Goal: Task Accomplishment & Management: Manage account settings

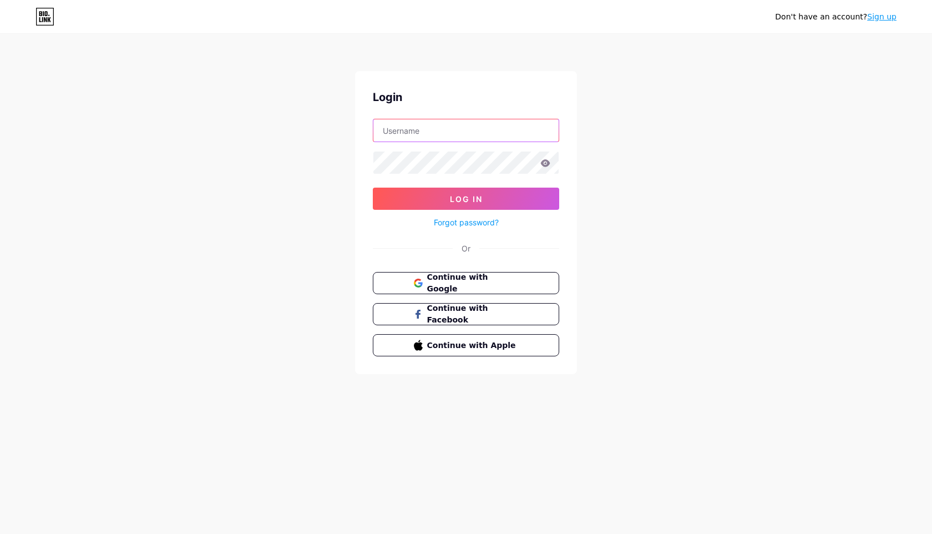
click at [395, 133] on input "text" at bounding box center [465, 130] width 185 height 22
paste input "[EMAIL_ADDRESS][DOMAIN_NAME]"
type input "[EMAIL_ADDRESS][DOMAIN_NAME]"
click at [549, 165] on icon at bounding box center [546, 163] width 10 height 8
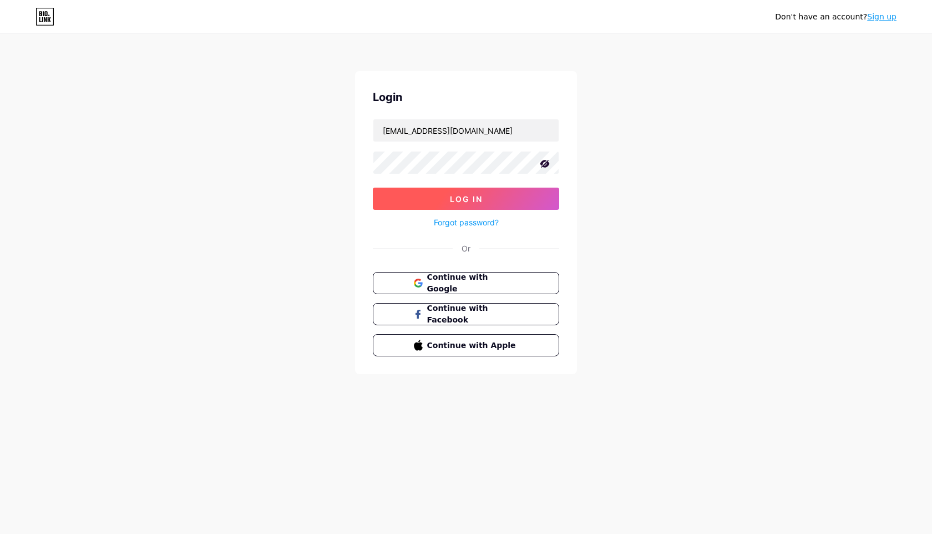
click at [492, 196] on button "Log In" at bounding box center [466, 199] width 186 height 22
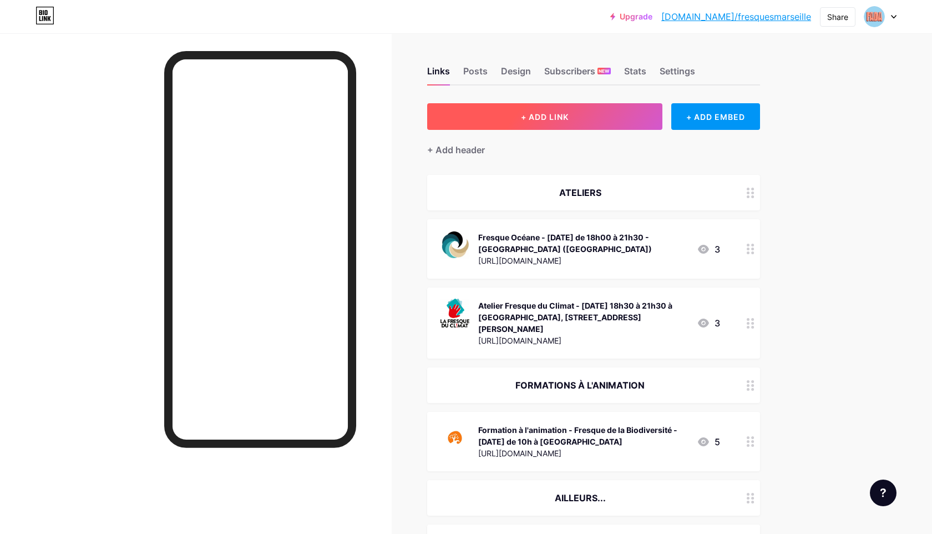
click at [531, 116] on span "+ ADD LINK" at bounding box center [545, 116] width 48 height 9
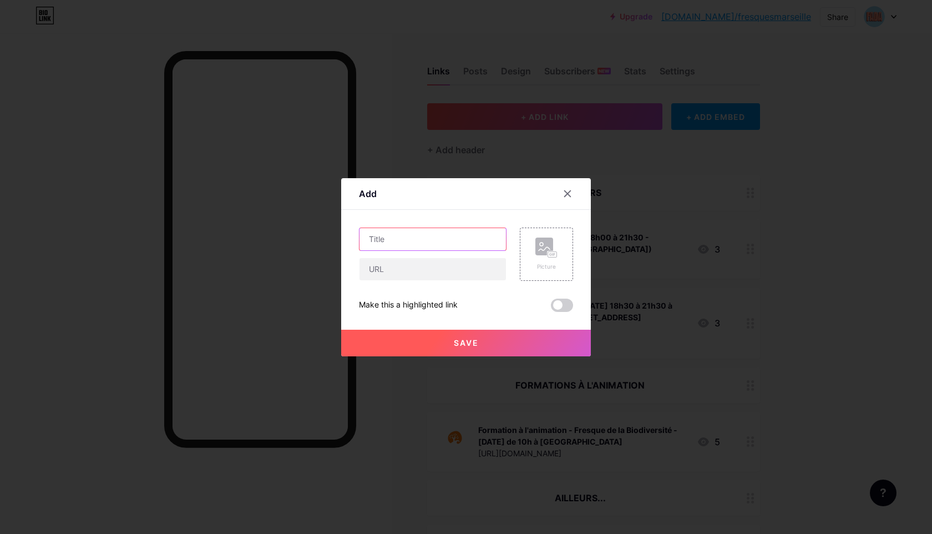
click at [457, 240] on input "text" at bounding box center [433, 239] width 147 height 22
type input "Atelier 2Tonnes au Tierslab des Transitions avec [PERSON_NAME]"
click at [546, 254] on rect at bounding box center [545, 247] width 18 height 18
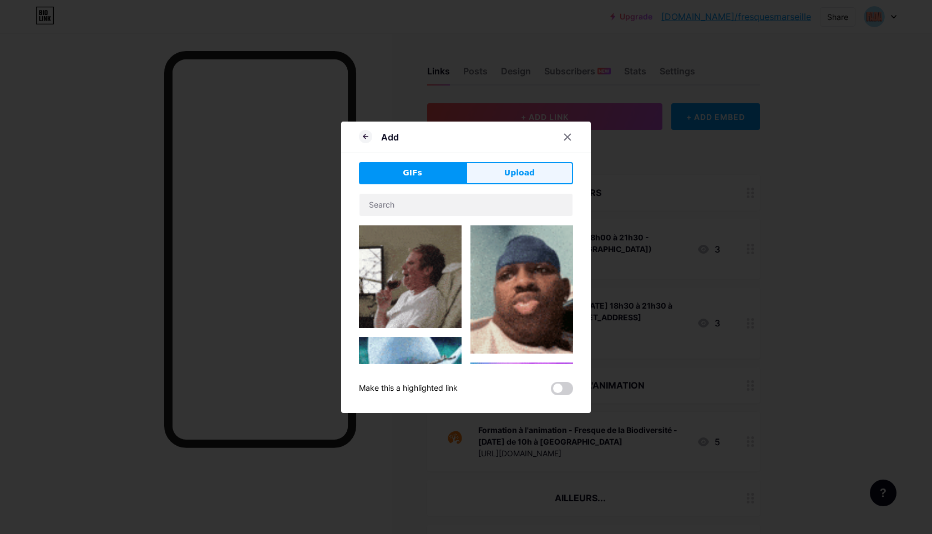
click at [502, 171] on button "Upload" at bounding box center [519, 173] width 107 height 22
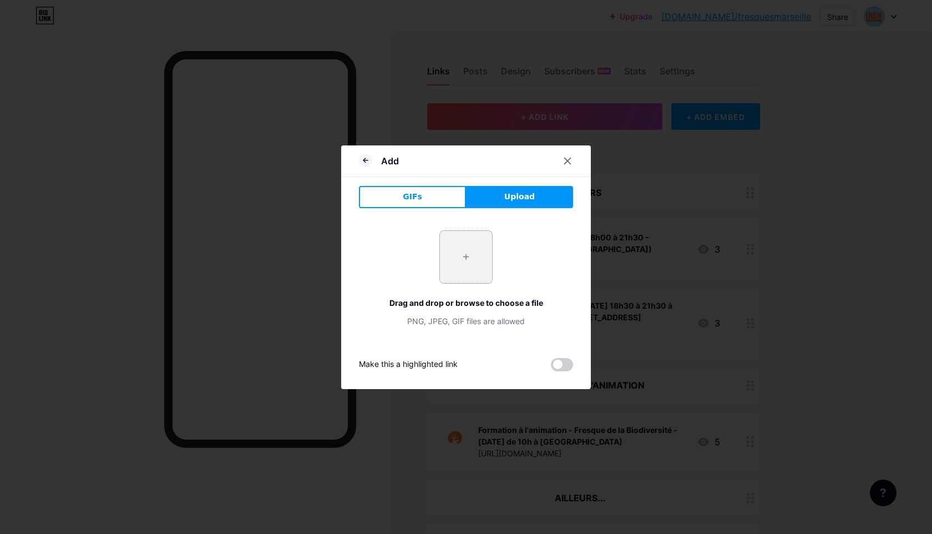
click at [473, 263] on input "file" at bounding box center [466, 257] width 52 height 52
type input "C:\fakepath\logo 2Tonnes.jpeg"
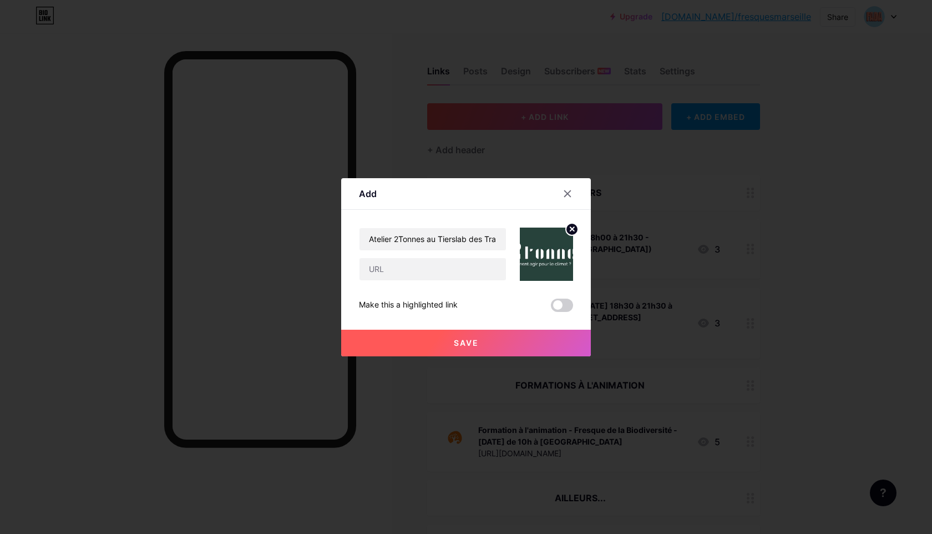
drag, startPoint x: 556, startPoint y: 265, endPoint x: 565, endPoint y: 265, distance: 8.9
click at [416, 270] on input "text" at bounding box center [433, 269] width 147 height 22
paste input "[URL][DOMAIN_NAME]"
type input "[URL][DOMAIN_NAME]"
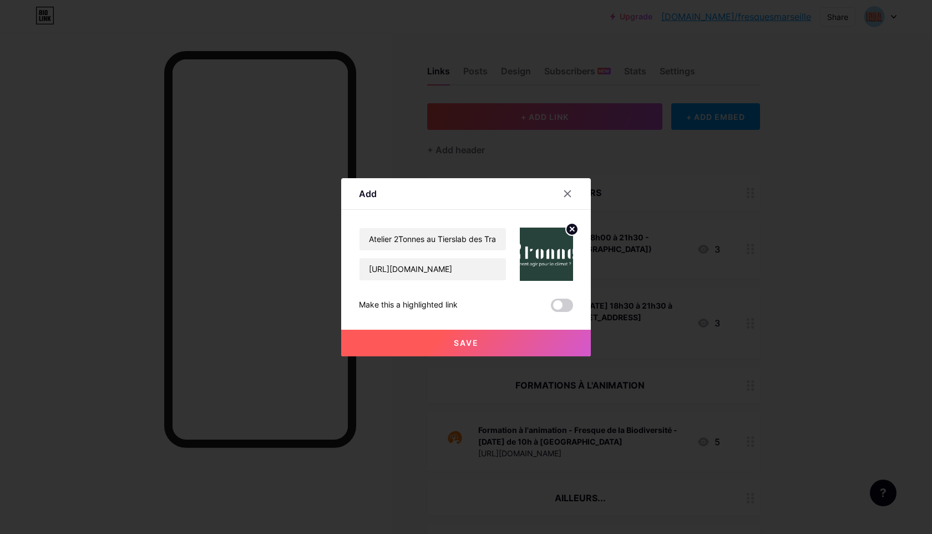
scroll to position [0, 0]
click at [454, 344] on span "Save" at bounding box center [466, 342] width 25 height 9
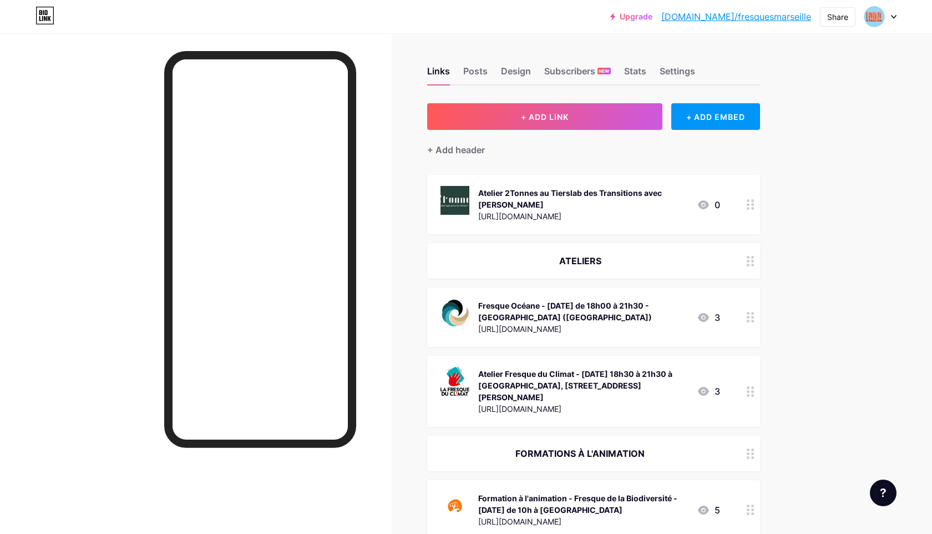
drag, startPoint x: 649, startPoint y: 198, endPoint x: 654, endPoint y: 220, distance: 22.6
click at [654, 220] on div "Atelier 2Tonnes au Tierslab des Transitions avec [PERSON_NAME] [URL][DOMAIN_NAM…" at bounding box center [593, 204] width 333 height 59
click at [568, 184] on icon at bounding box center [567, 182] width 9 height 9
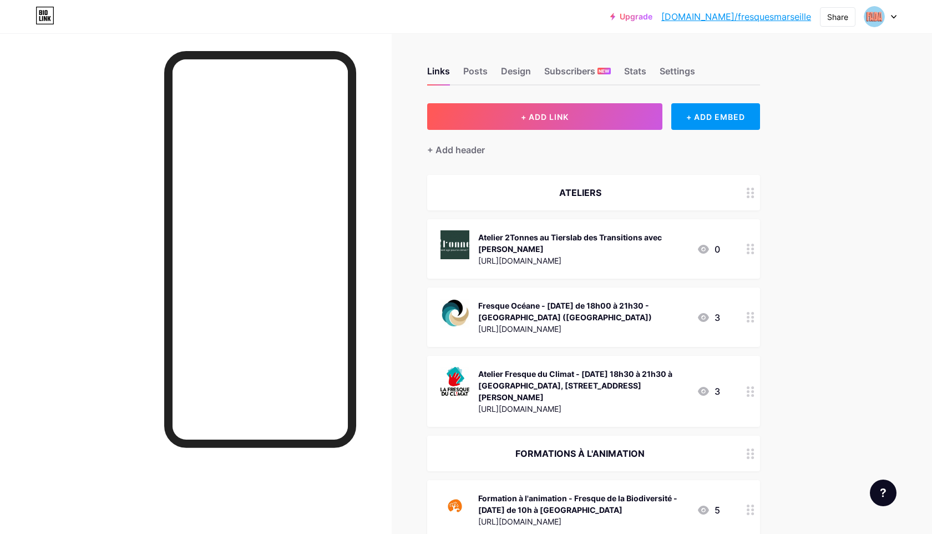
click at [751, 322] on div at bounding box center [750, 316] width 19 height 59
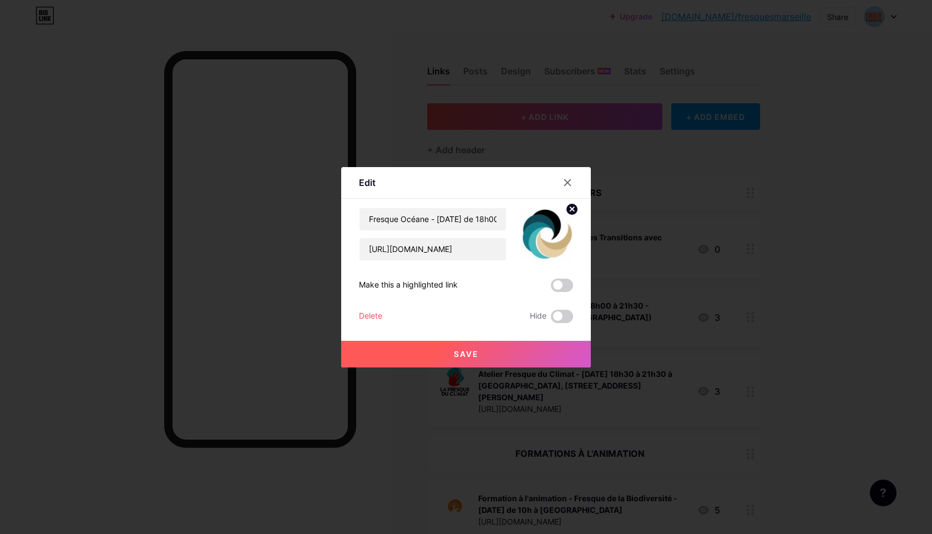
click at [367, 316] on div "Delete" at bounding box center [370, 316] width 23 height 13
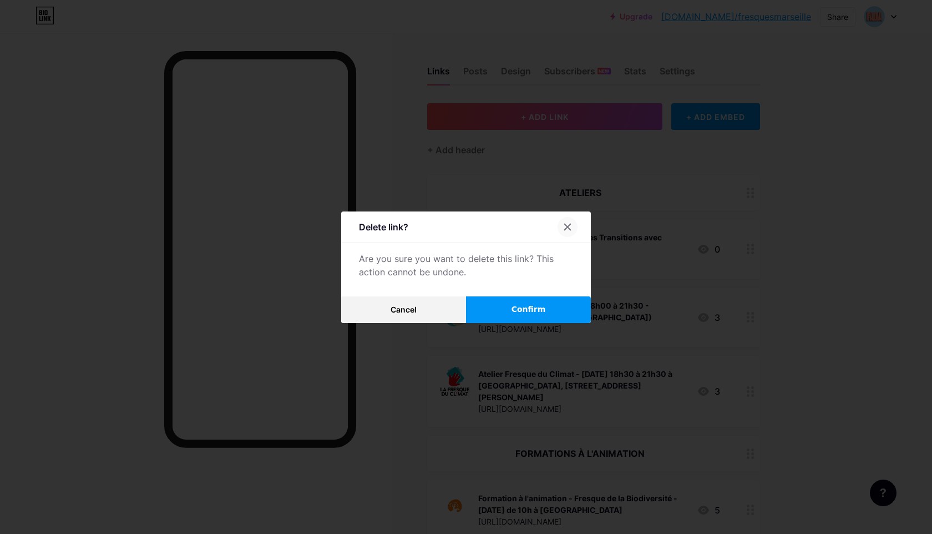
click at [565, 224] on icon at bounding box center [568, 227] width 6 height 6
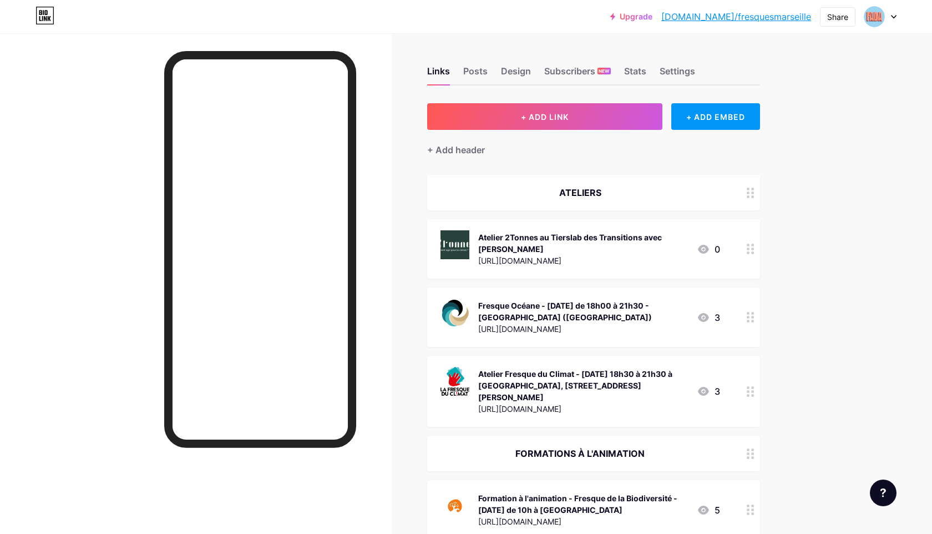
click at [752, 316] on circle at bounding box center [752, 317] width 3 height 3
click at [375, 314] on div "Delete" at bounding box center [370, 316] width 23 height 13
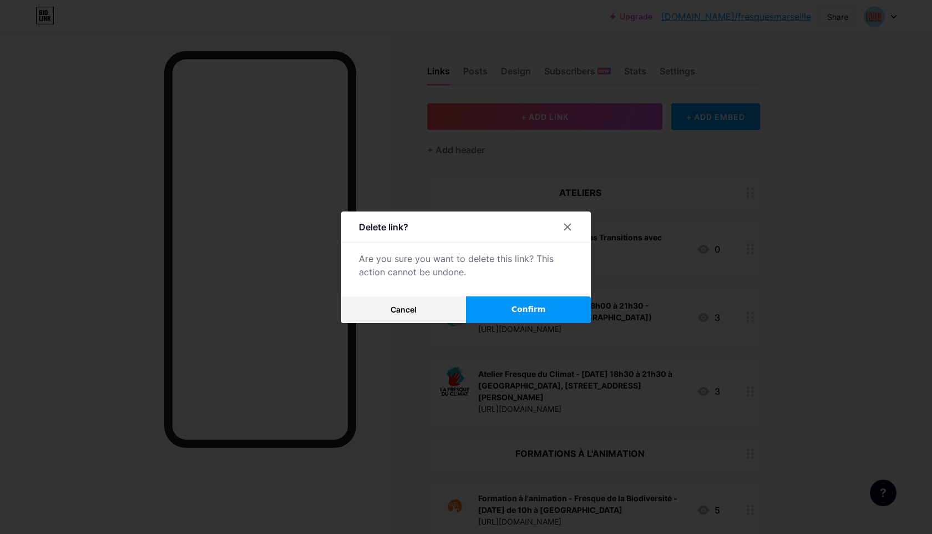
click at [513, 314] on span "Confirm" at bounding box center [529, 310] width 34 height 12
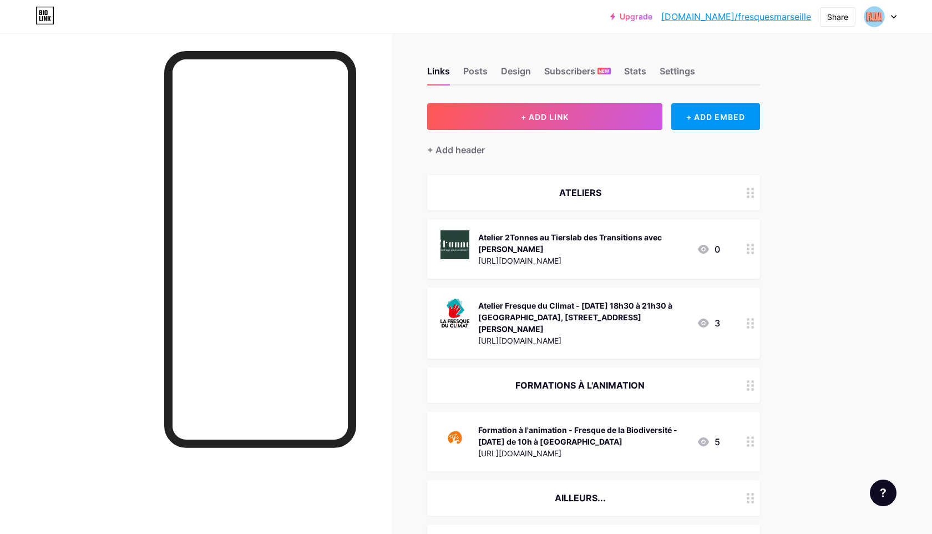
click at [749, 318] on icon at bounding box center [751, 323] width 8 height 11
click at [378, 314] on div "Delete" at bounding box center [370, 316] width 23 height 13
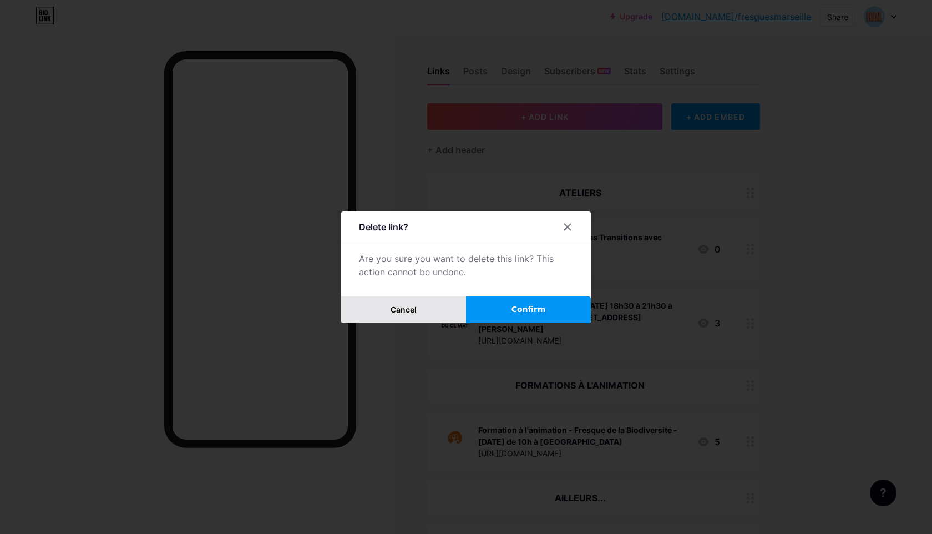
click at [421, 308] on button "Cancel" at bounding box center [403, 309] width 125 height 27
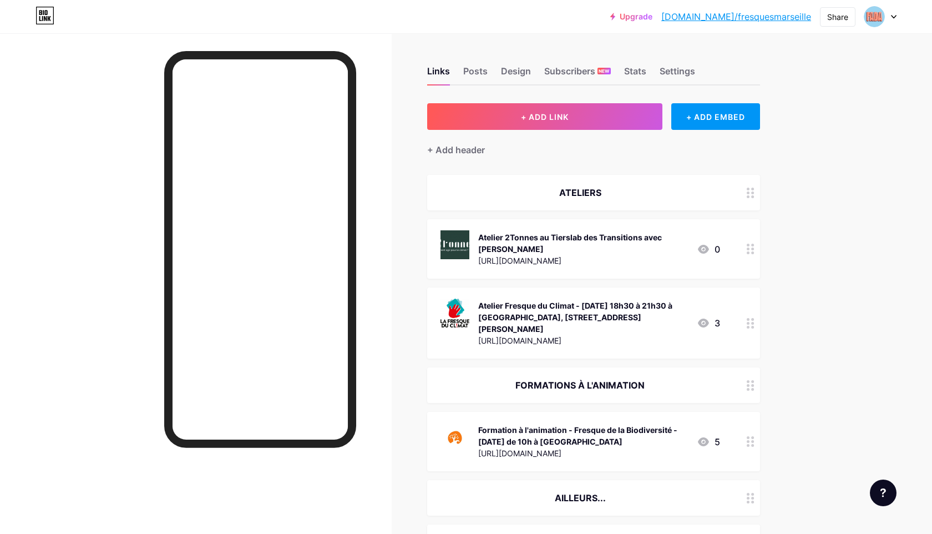
click at [745, 311] on div at bounding box center [750, 322] width 19 height 71
click at [568, 317] on span at bounding box center [562, 316] width 22 height 13
click at [551, 319] on input "checkbox" at bounding box center [551, 319] width 0 height 0
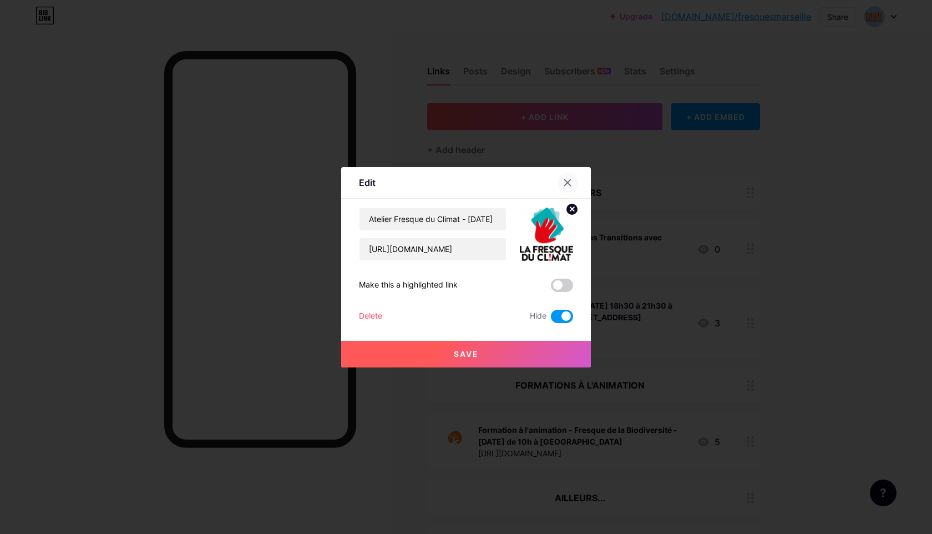
click at [564, 180] on icon at bounding box center [567, 182] width 9 height 9
